Goal: Transaction & Acquisition: Download file/media

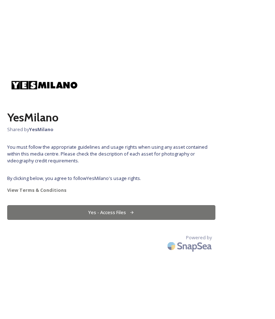
click at [131, 205] on button "Yes - Access Files" at bounding box center [111, 212] width 208 height 15
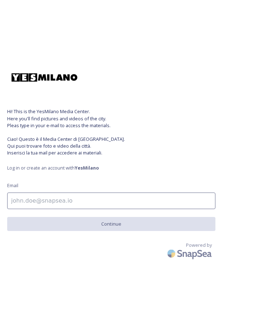
click at [117, 197] on input at bounding box center [111, 200] width 208 height 17
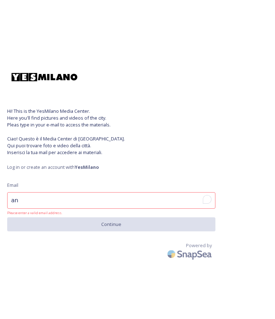
type input "a"
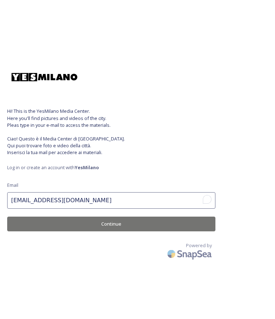
type input "[EMAIL_ADDRESS][DOMAIN_NAME]"
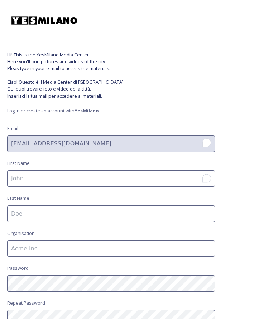
click at [93, 185] on input "To enrich screen reader interactions, please activate Accessibility in Grammarl…" at bounding box center [111, 178] width 208 height 17
type input "Antonella"
type input "De Rosa"
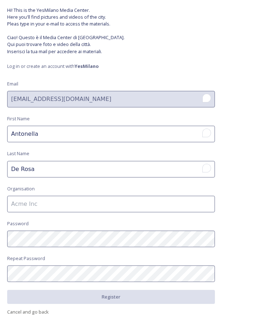
click at [78, 198] on input at bounding box center [111, 203] width 208 height 17
type input "YesMilano"
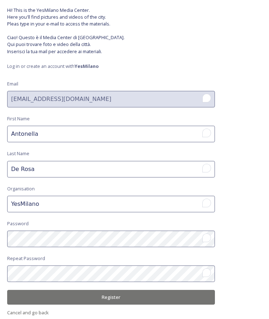
click at [45, 291] on button "Register" at bounding box center [111, 296] width 208 height 15
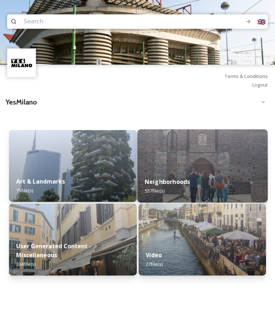
click at [185, 183] on strong "Neighborhoods" at bounding box center [166, 182] width 45 height 8
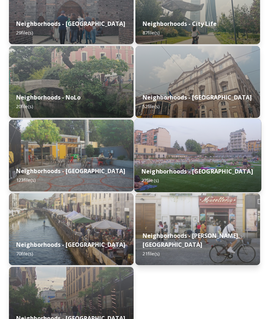
scroll to position [166, 0]
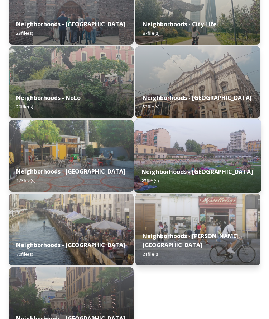
click at [182, 152] on img at bounding box center [198, 155] width 127 height 73
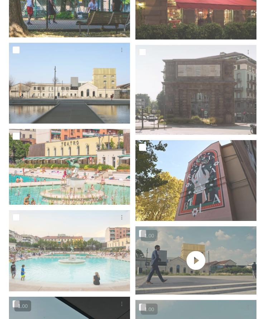
scroll to position [531, 0]
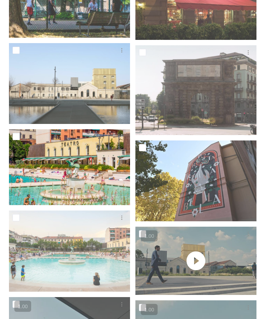
click at [88, 158] on img at bounding box center [69, 167] width 121 height 76
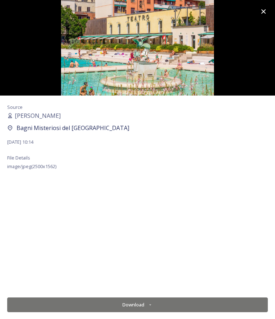
click at [263, 12] on icon at bounding box center [263, 11] width 5 height 5
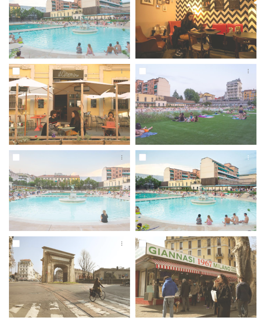
scroll to position [107, 0]
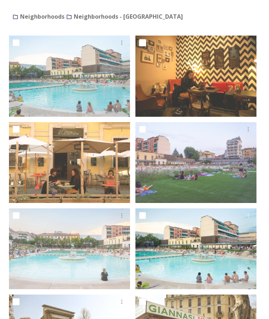
click at [145, 214] on input "checkbox" at bounding box center [142, 215] width 7 height 7
checkbox input "true"
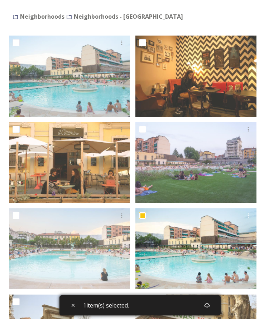
drag, startPoint x: 145, startPoint y: 214, endPoint x: 192, endPoint y: 267, distance: 70.9
click at [192, 267] on img at bounding box center [196, 248] width 121 height 81
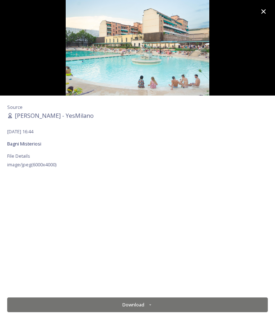
click at [132, 302] on button "Download" at bounding box center [137, 304] width 260 height 15
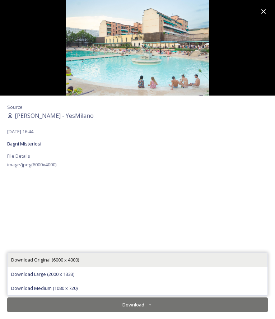
click at [74, 263] on span "Download Original (6000 x 4000)" at bounding box center [45, 259] width 68 height 7
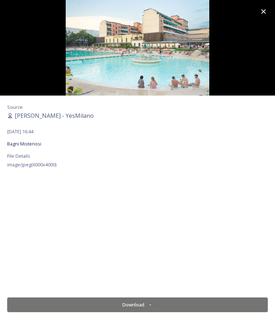
click at [267, 8] on icon at bounding box center [263, 11] width 9 height 9
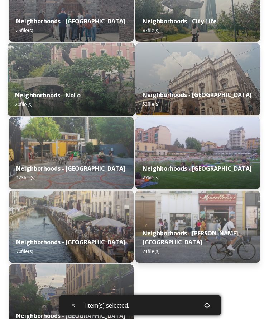
scroll to position [169, 0]
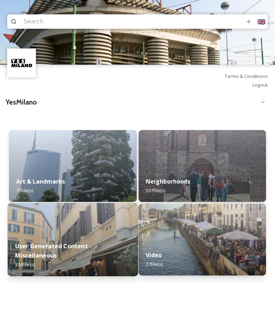
click at [83, 239] on div "User Generated Content - Miscellaneous 334 file(s)" at bounding box center [73, 255] width 130 height 42
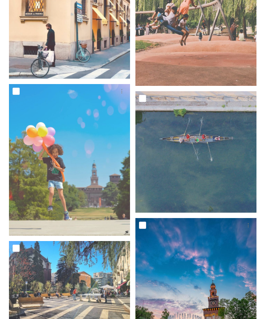
scroll to position [2269, 0]
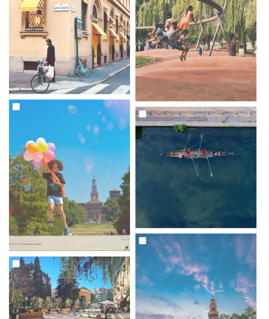
click at [178, 162] on img at bounding box center [196, 167] width 121 height 121
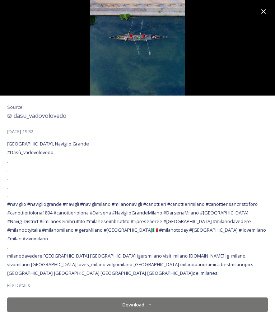
click at [130, 74] on img at bounding box center [137, 47] width 275 height 95
click at [264, 13] on icon at bounding box center [263, 11] width 9 height 9
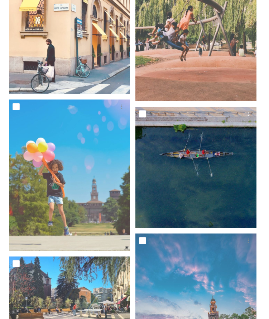
drag, startPoint x: 186, startPoint y: 154, endPoint x: 155, endPoint y: 137, distance: 35.3
click at [155, 137] on img at bounding box center [196, 167] width 121 height 121
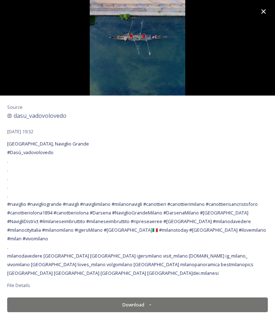
click at [138, 302] on button "Download" at bounding box center [137, 304] width 260 height 15
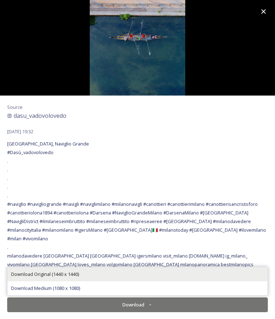
click at [96, 277] on div "Download Original (1440 x 1440)" at bounding box center [138, 274] width 260 height 14
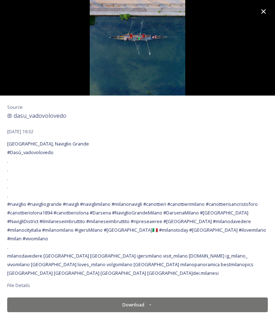
click at [260, 14] on icon at bounding box center [263, 11] width 9 height 9
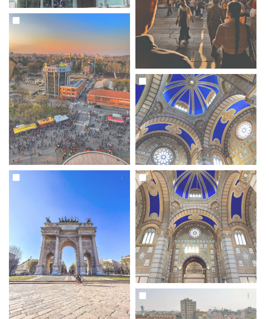
scroll to position [15254, 0]
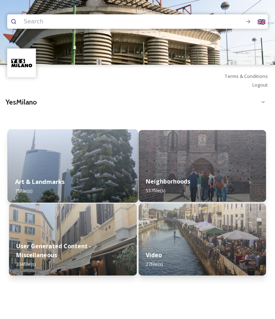
click at [96, 171] on div "Art & Landmarks 75 file(s)" at bounding box center [73, 186] width 130 height 33
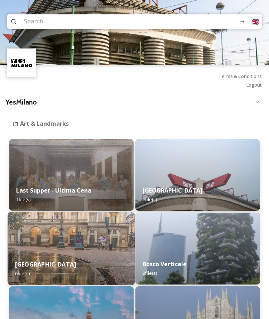
scroll to position [202, 0]
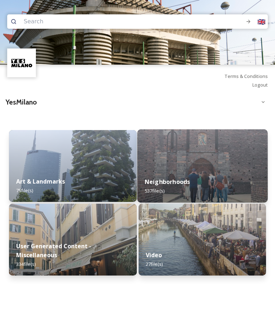
click at [176, 160] on img at bounding box center [202, 165] width 130 height 73
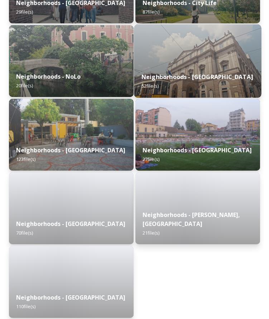
scroll to position [202, 0]
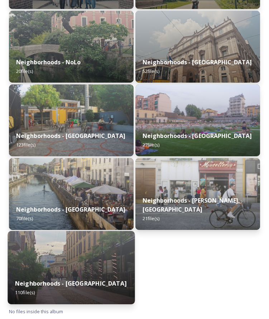
click at [108, 261] on img at bounding box center [71, 267] width 127 height 73
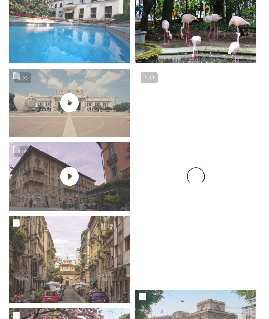
scroll to position [1023, 0]
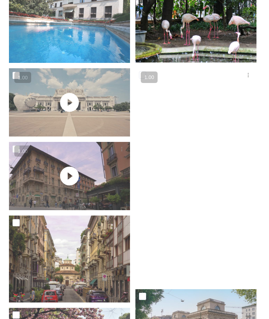
click at [171, 38] on img at bounding box center [196, 22] width 121 height 81
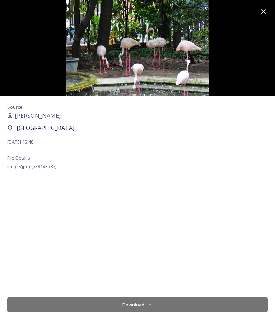
click at [116, 302] on button "Download" at bounding box center [137, 304] width 260 height 15
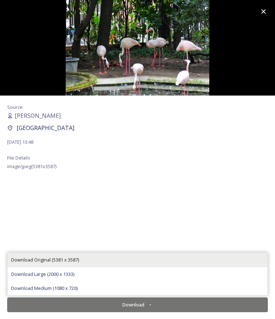
click at [69, 261] on span "Download Original (5381 x 3587)" at bounding box center [45, 259] width 68 height 7
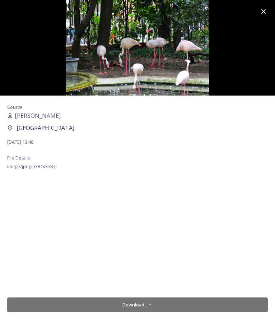
click at [263, 10] on icon at bounding box center [263, 11] width 9 height 9
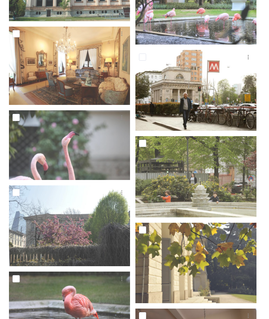
scroll to position [3109, 0]
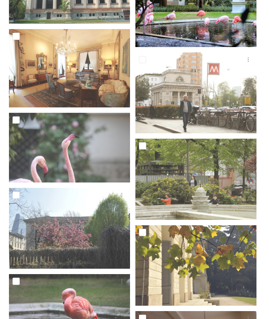
click at [202, 31] on img at bounding box center [196, 8] width 121 height 76
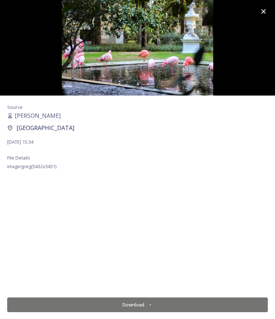
click at [128, 295] on div "Source [PERSON_NAME] Villa Invernizzi [DATE] 15:34 File Details image/jpeg ( 54…" at bounding box center [137, 159] width 275 height 319
click at [127, 301] on button "Download" at bounding box center [137, 304] width 260 height 15
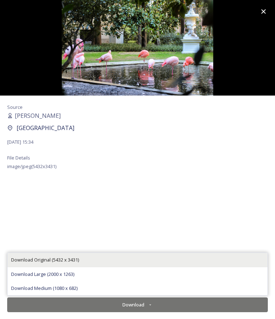
click at [88, 258] on div "Download Original (5432 x 3431)" at bounding box center [138, 260] width 260 height 14
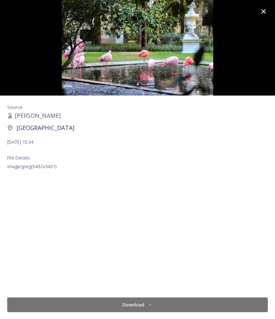
click at [263, 5] on div at bounding box center [263, 11] width 23 height 23
click at [262, 13] on icon at bounding box center [263, 11] width 5 height 5
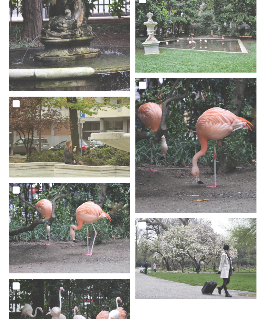
scroll to position [5022, 0]
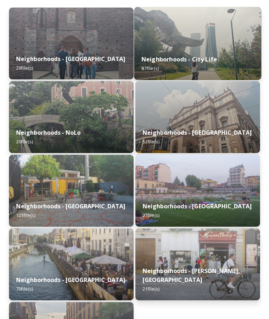
scroll to position [132, 0]
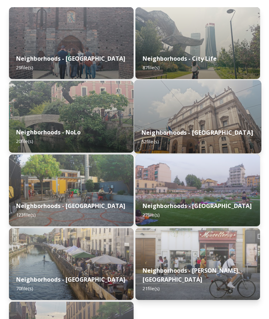
click at [177, 106] on img at bounding box center [198, 116] width 127 height 73
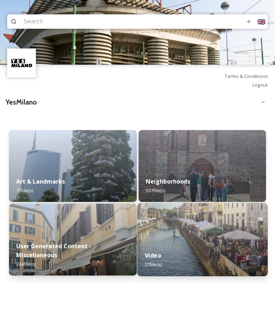
click at [165, 230] on img at bounding box center [202, 239] width 130 height 73
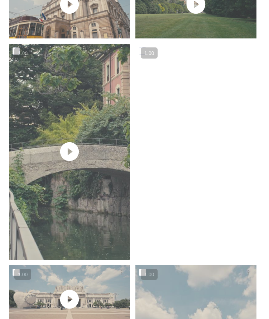
scroll to position [398, 0]
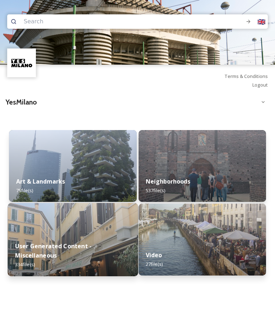
click at [85, 235] on div "User Generated Content - Miscellaneous 334 file(s)" at bounding box center [73, 255] width 130 height 42
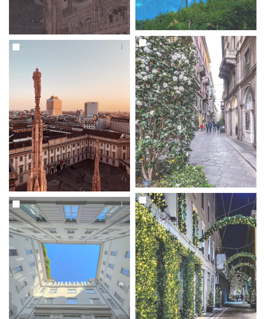
scroll to position [894, 0]
